Goal: Task Accomplishment & Management: Use online tool/utility

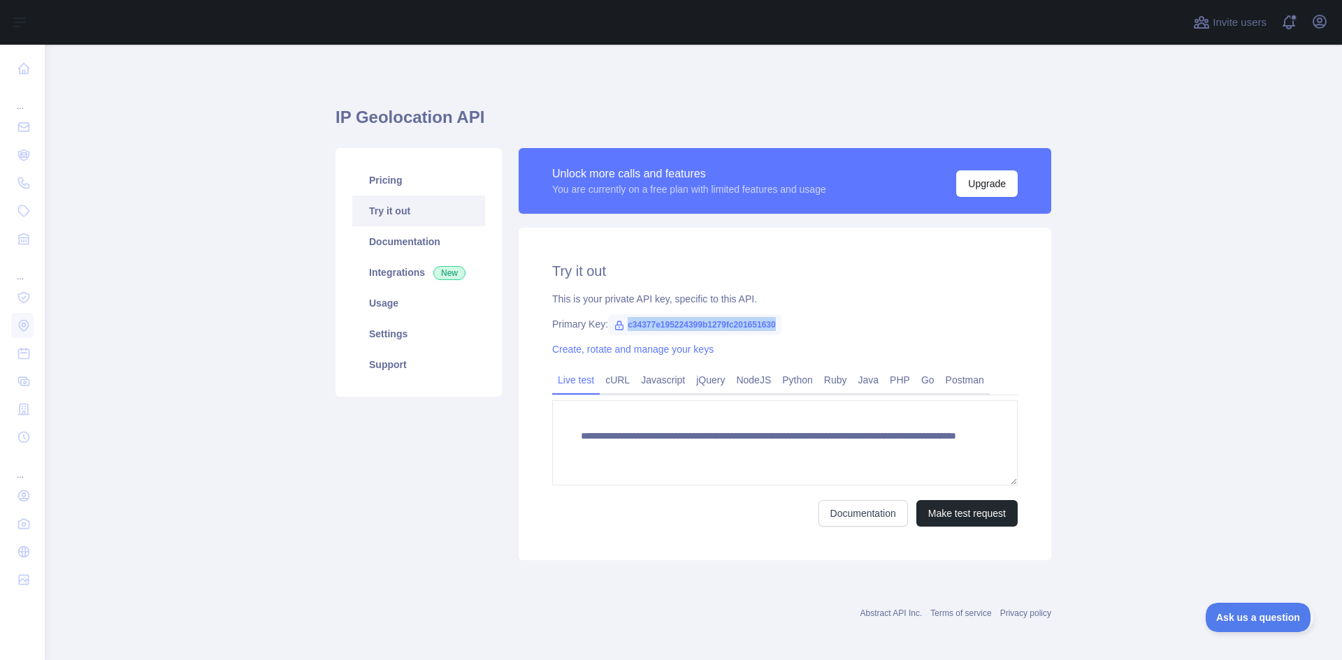
drag, startPoint x: 620, startPoint y: 323, endPoint x: 790, endPoint y: 323, distance: 169.8
click at [790, 323] on div "Primary Key: c34377e195224399b1279fc201651630" at bounding box center [784, 324] width 465 height 14
copy span "c34377e195224399b1279fc201651630"
